Goal: Transaction & Acquisition: Purchase product/service

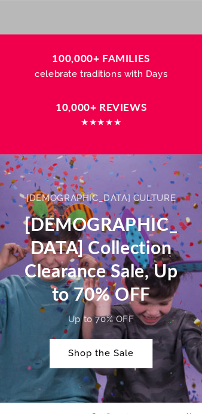
scroll to position [656, 0]
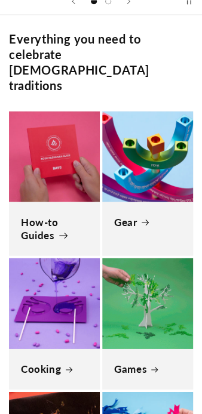
click at [63, 215] on link "How-to Guides" at bounding box center [54, 228] width 67 height 26
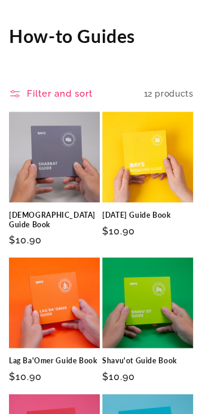
scroll to position [119, 0]
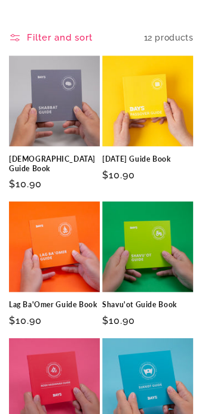
click at [65, 154] on link "[DEMOGRAPHIC_DATA] Guide Book" at bounding box center [54, 163] width 91 height 18
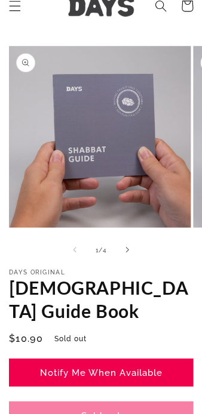
scroll to position [119, 0]
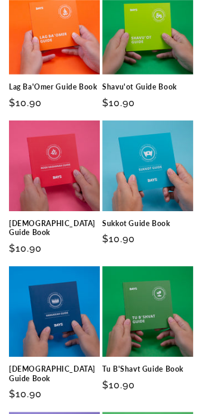
scroll to position [358, 0]
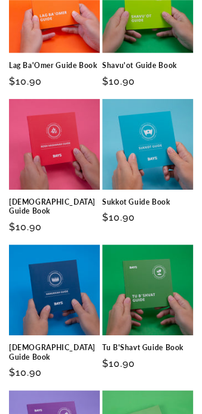
click at [113, 197] on link "Sukkot Guide Book" at bounding box center [147, 202] width 91 height 10
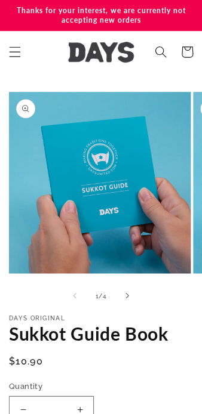
scroll to position [119, 0]
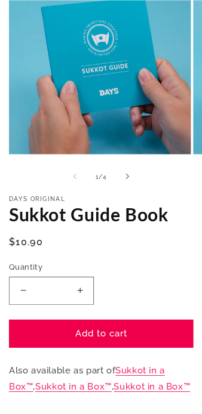
click at [81, 291] on button "Increase quantity for Sukkot Guide Book" at bounding box center [79, 290] width 27 height 28
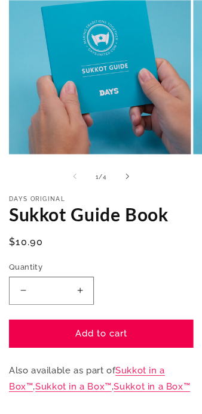
click at [79, 291] on button "Increase quantity for Sukkot Guide Book" at bounding box center [79, 290] width 27 height 28
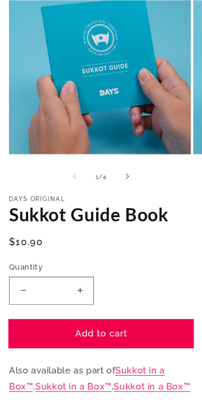
drag, startPoint x: 79, startPoint y: 291, endPoint x: 83, endPoint y: 334, distance: 43.7
click at [80, 291] on button "Increase quantity for Sukkot Guide Book" at bounding box center [79, 290] width 27 height 28
type input "*"
click at [83, 330] on button "Add to cart" at bounding box center [101, 333] width 184 height 28
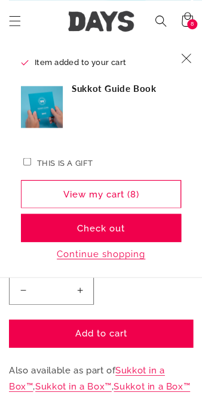
click at [37, 163] on label "This is a gift" at bounding box center [65, 162] width 56 height 9
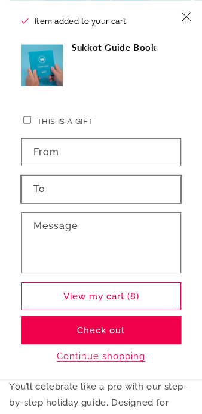
scroll to position [179, 0]
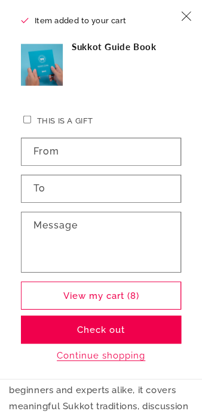
click at [50, 119] on label "This is a gift" at bounding box center [65, 120] width 56 height 9
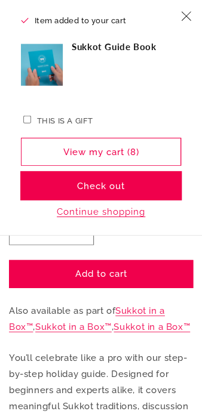
click at [82, 192] on button "Check out" at bounding box center [101, 186] width 160 height 28
